Goal: Task Accomplishment & Management: Use online tool/utility

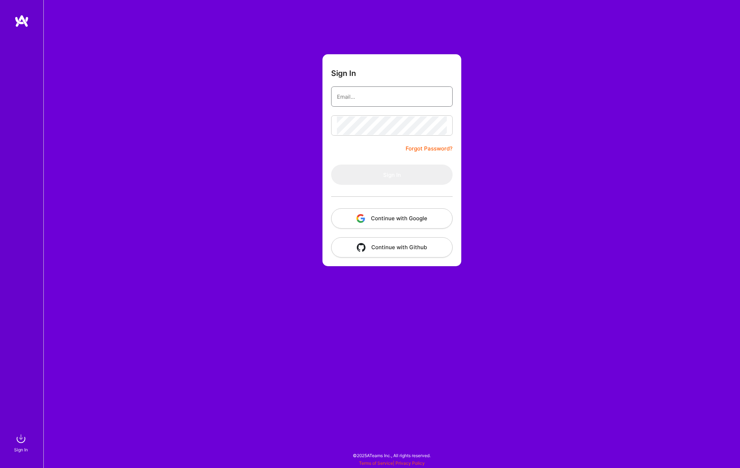
type input "[EMAIL_ADDRESS][DOMAIN_NAME]"
click at [397, 186] on div at bounding box center [391, 196] width 121 height 23
click at [399, 176] on button "Sign In" at bounding box center [391, 174] width 121 height 20
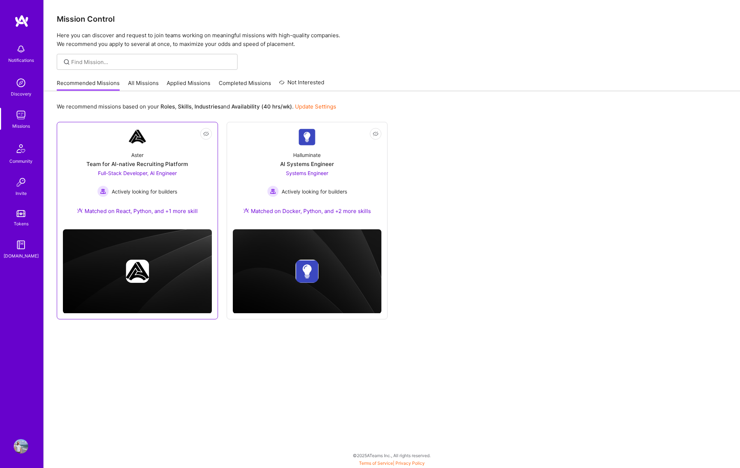
click at [180, 185] on div "Aster Team for AI-native Recruiting Platform Full-Stack Developer, AI Engineer …" at bounding box center [137, 184] width 149 height 78
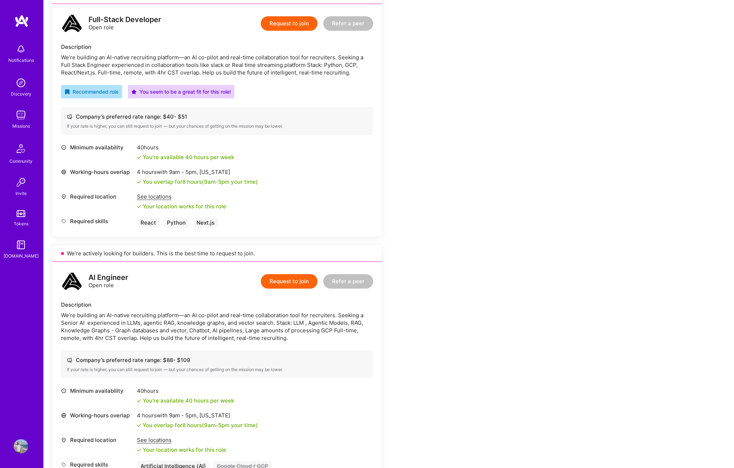
scroll to position [241, 0]
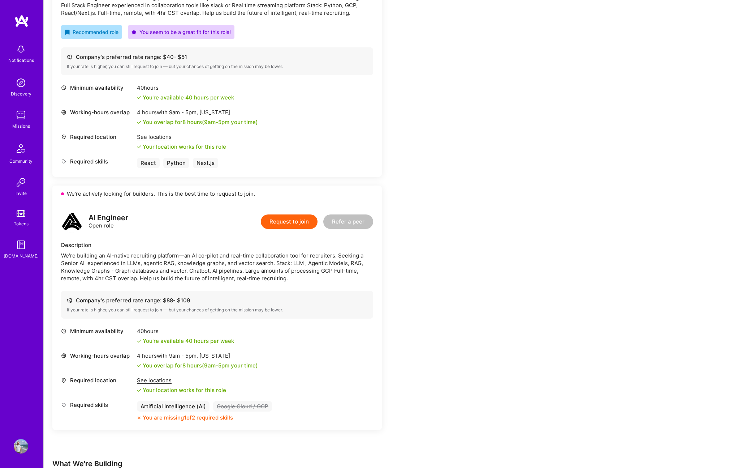
click at [183, 259] on div "We’re building an AI-native recruiting platform—an AI co-pilot and real-time co…" at bounding box center [217, 266] width 312 height 30
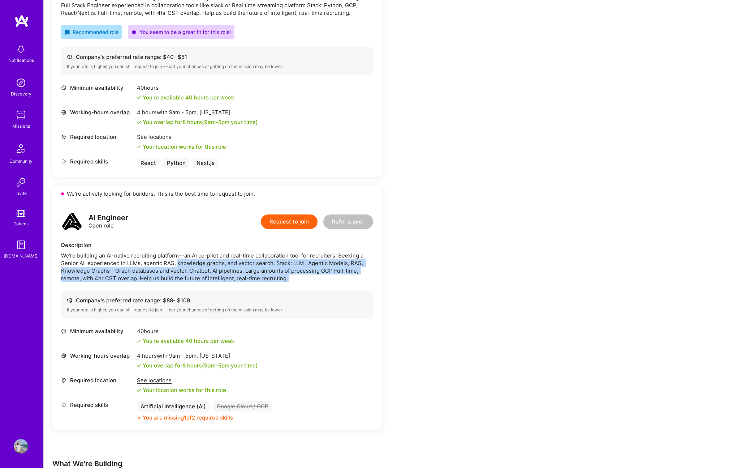
drag, startPoint x: 183, startPoint y: 259, endPoint x: 350, endPoint y: 285, distance: 169.2
click at [350, 285] on div "AI Engineer Open role Request to join Refer a peer Description We’re building a…" at bounding box center [217, 316] width 330 height 228
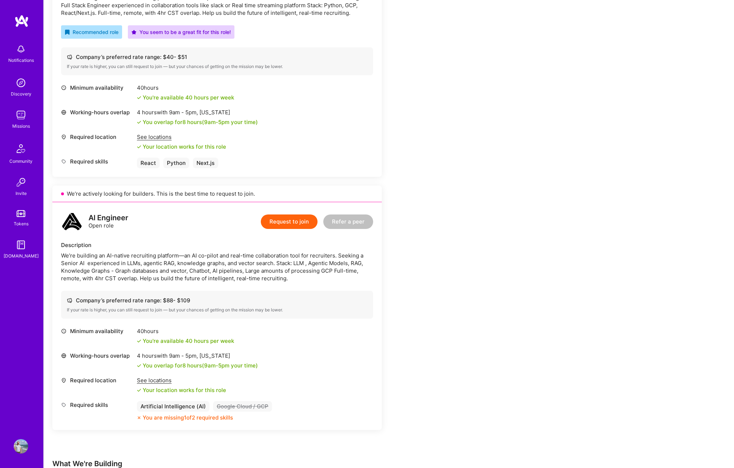
click at [150, 238] on div "AI Engineer Open role Request to join Refer a peer Description We’re building a…" at bounding box center [217, 316] width 330 height 228
click at [109, 251] on div "We’re building an AI-native recruiting platform—an AI co-pilot and real-time co…" at bounding box center [217, 266] width 312 height 30
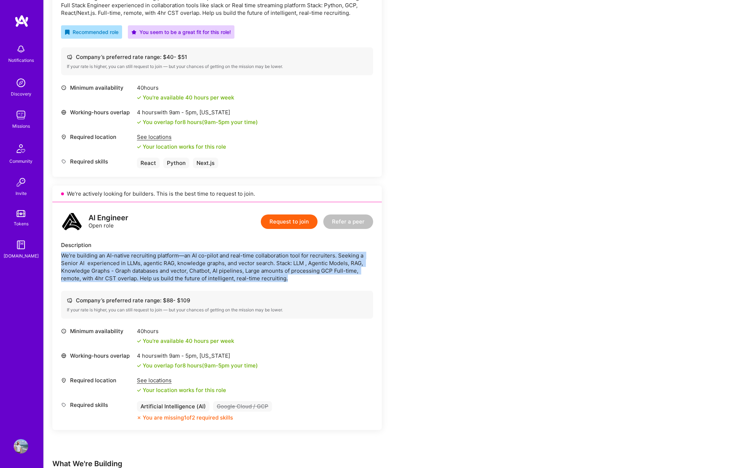
click at [109, 251] on div "We’re building an AI-native recruiting platform—an AI co-pilot and real-time co…" at bounding box center [217, 266] width 312 height 30
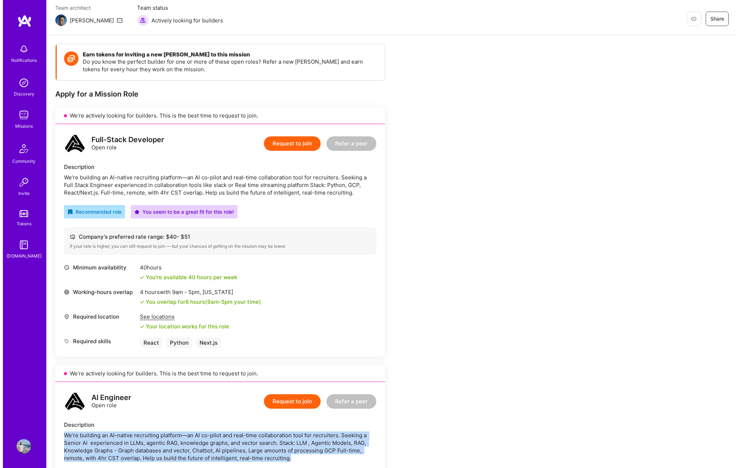
scroll to position [0, 0]
